Goal: Task Accomplishment & Management: Use online tool/utility

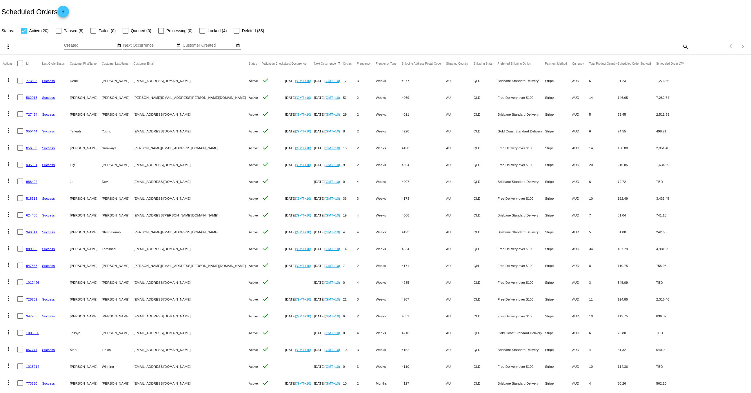
click at [28, 130] on link "955444" at bounding box center [31, 131] width 11 height 4
click at [32, 181] on link "988422" at bounding box center [31, 182] width 11 height 4
click at [32, 131] on link "955444" at bounding box center [31, 131] width 11 height 4
click at [35, 182] on link "988422" at bounding box center [31, 182] width 11 height 4
click at [33, 131] on link "955444" at bounding box center [31, 131] width 11 height 4
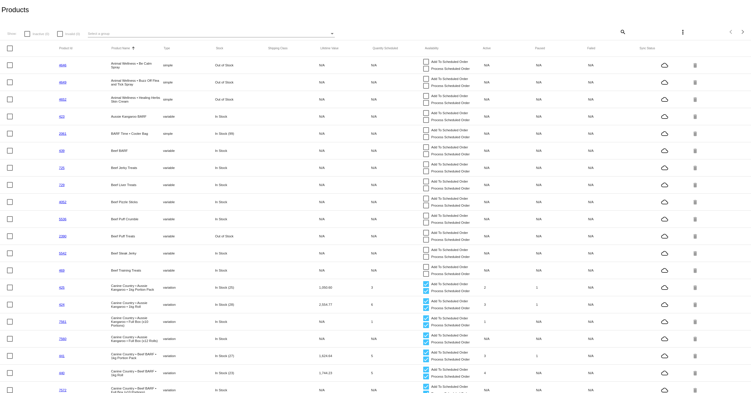
click at [624, 31] on mat-icon "search" at bounding box center [623, 31] width 7 height 9
click at [609, 29] on input "Search" at bounding box center [563, 31] width 125 height 5
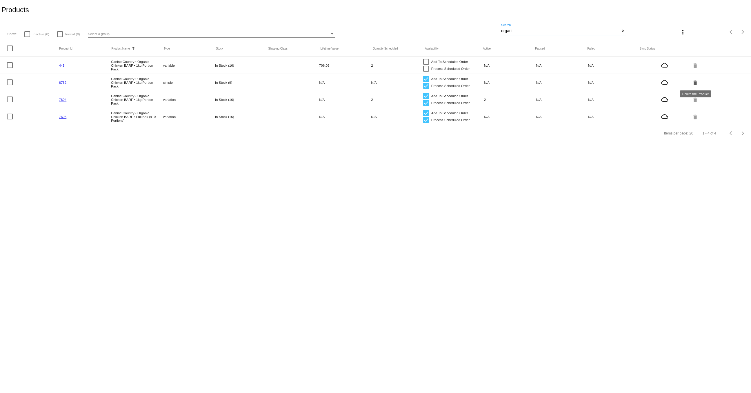
type input "organi"
click at [694, 81] on mat-icon "delete" at bounding box center [696, 82] width 7 height 9
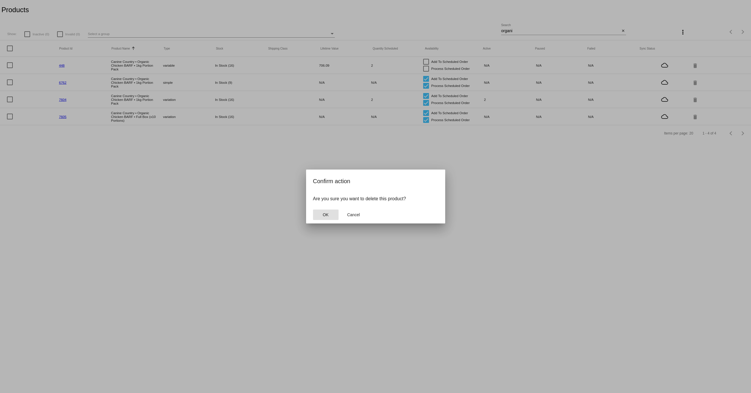
click at [323, 213] on span "OK" at bounding box center [326, 215] width 6 height 5
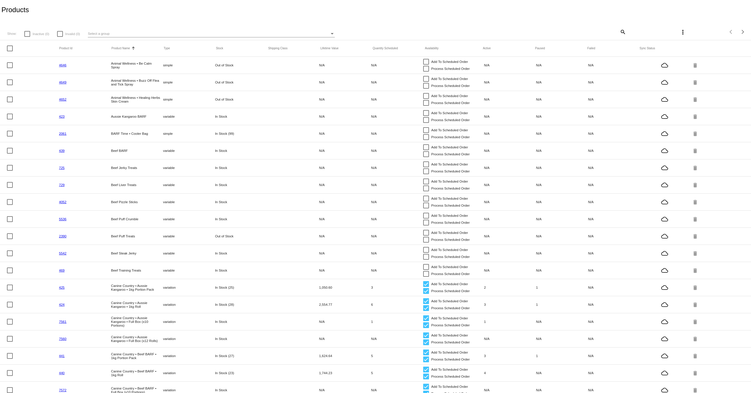
scroll to position [1, 0]
click at [626, 30] on mat-icon "search" at bounding box center [623, 30] width 7 height 9
click at [622, 30] on mat-icon "search" at bounding box center [623, 31] width 7 height 9
click at [537, 32] on input "Search" at bounding box center [563, 31] width 125 height 5
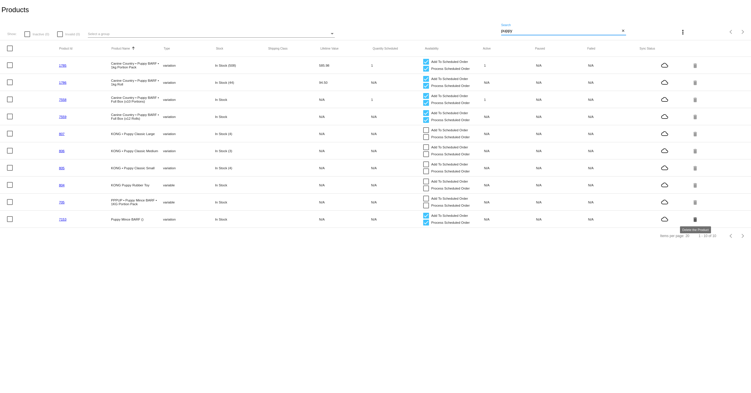
type input "puppy"
click at [694, 218] on mat-icon "delete" at bounding box center [696, 219] width 7 height 9
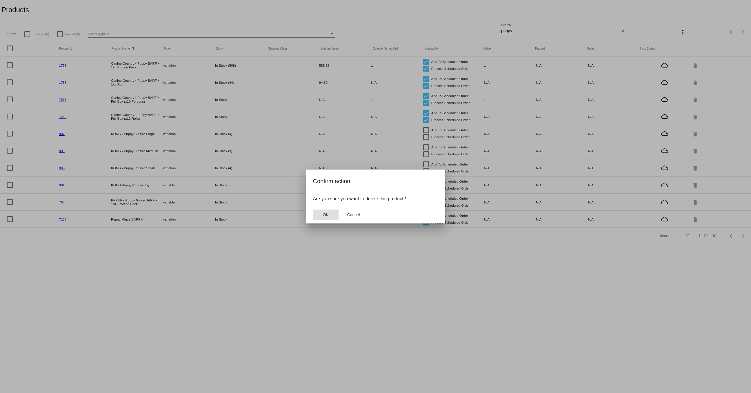
click at [326, 215] on span "OK" at bounding box center [326, 215] width 6 height 5
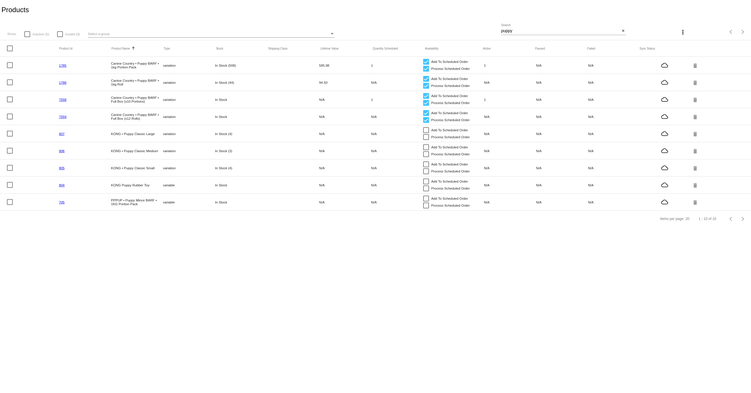
click at [442, 287] on body "Products Show: Inactive (0) Invalid (0) Select a group puppy Search close more_…" at bounding box center [375, 196] width 751 height 393
